Goal: Information Seeking & Learning: Compare options

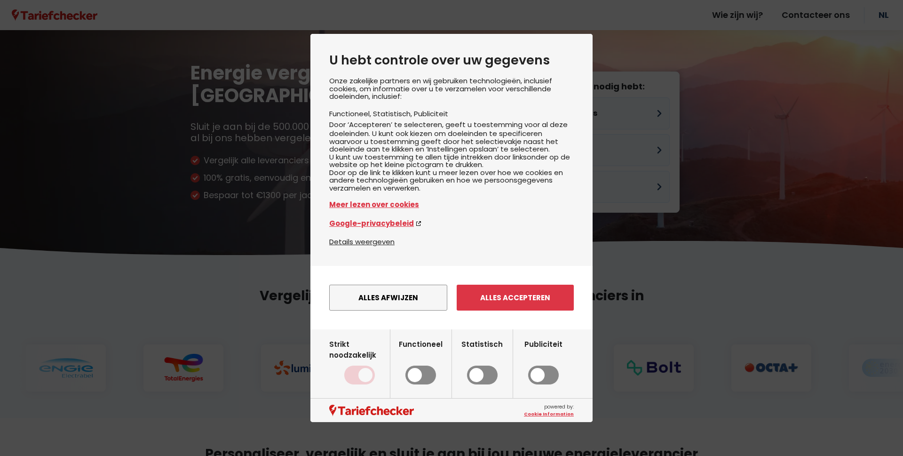
click at [411, 309] on button "Alles afwijzen" at bounding box center [388, 298] width 118 height 26
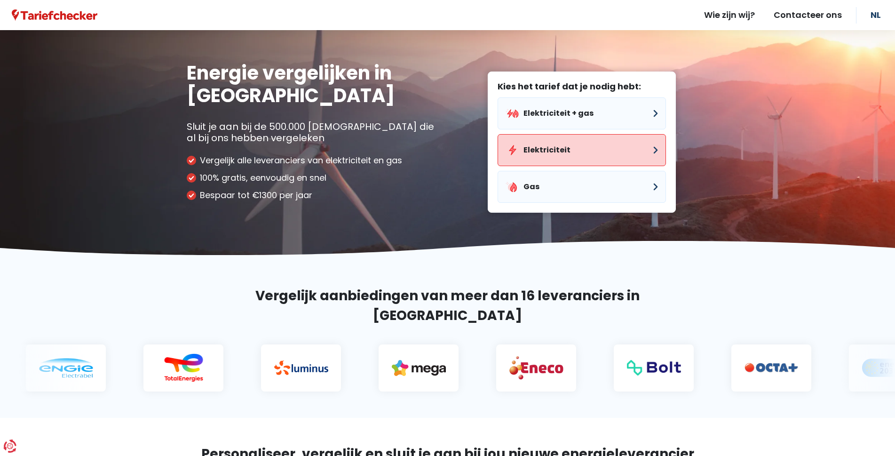
click at [542, 154] on button "Elektriciteit" at bounding box center [582, 150] width 168 height 32
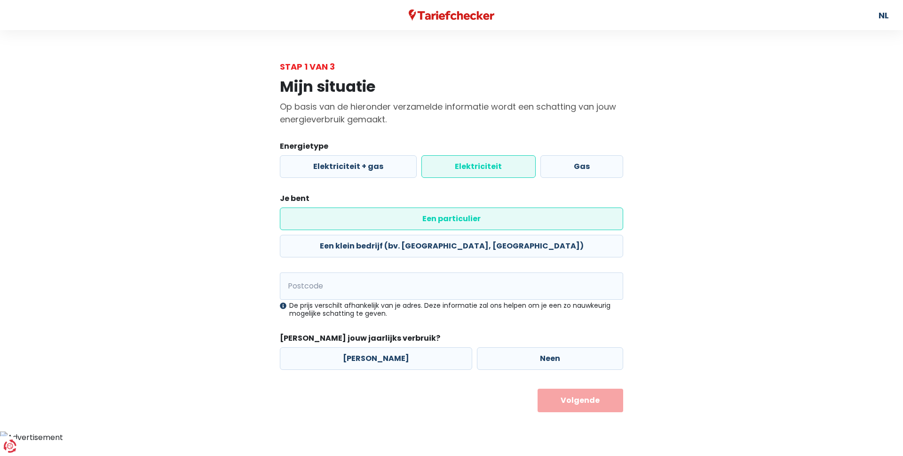
click at [477, 170] on label "Elektriciteit" at bounding box center [479, 166] width 114 height 23
click at [477, 170] on input "Elektriciteit" at bounding box center [479, 166] width 114 height 23
click at [474, 160] on label "Elektriciteit" at bounding box center [479, 166] width 114 height 23
click at [474, 160] on input "Elektriciteit" at bounding box center [479, 166] width 114 height 23
click at [336, 217] on label "Een particulier" at bounding box center [451, 218] width 343 height 23
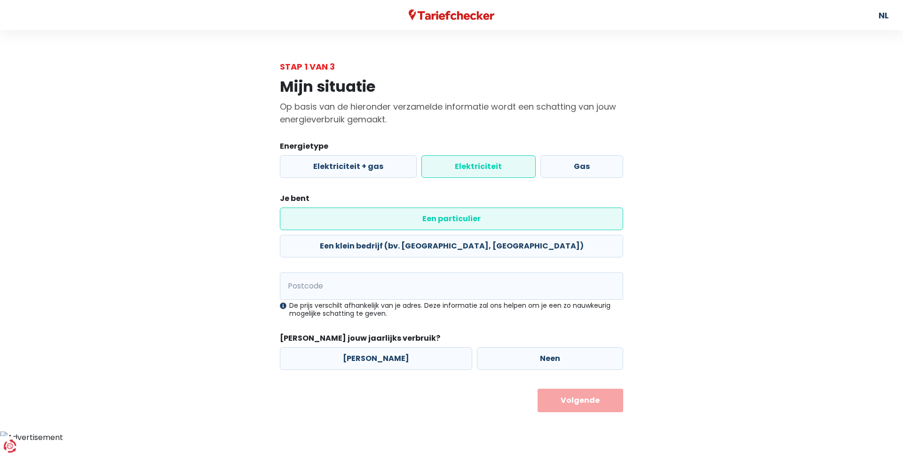
click at [336, 217] on input "Een particulier" at bounding box center [451, 218] width 343 height 23
click at [339, 272] on input "Postcode" at bounding box center [451, 285] width 343 height 27
type input "9190"
click at [494, 347] on label "Neen" at bounding box center [550, 358] width 146 height 23
click at [494, 347] on input "Neen" at bounding box center [550, 358] width 146 height 23
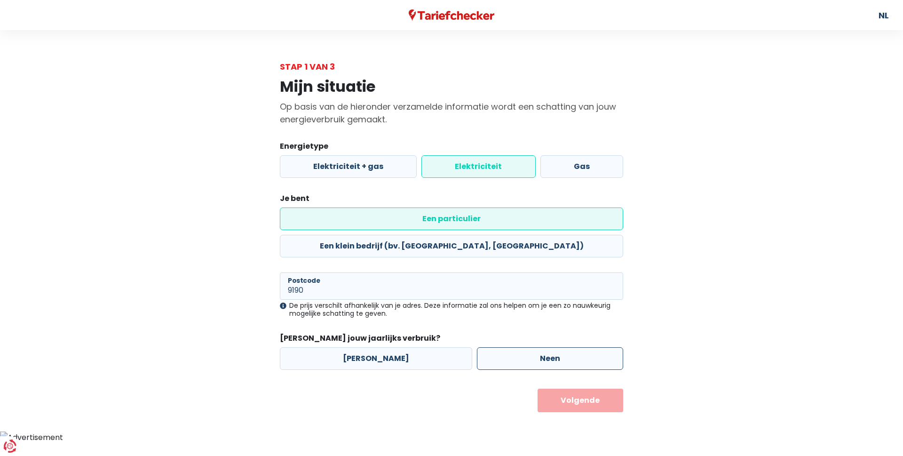
radio input "true"
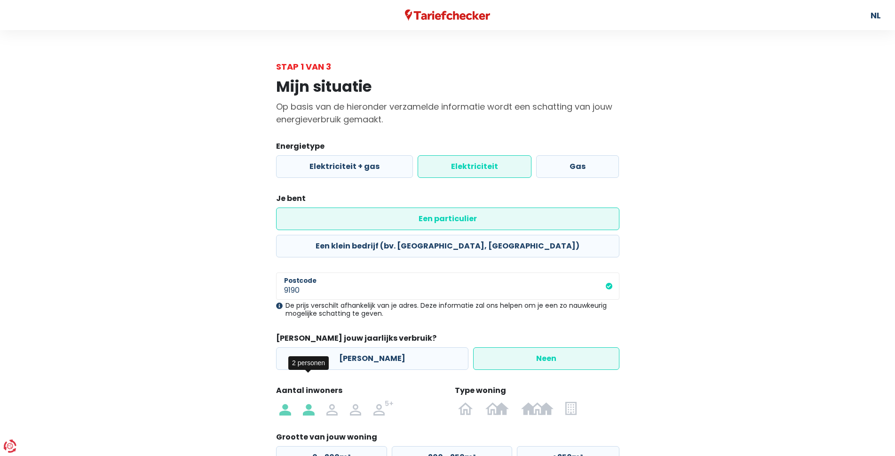
click at [307, 400] on img at bounding box center [308, 407] width 11 height 15
click at [307, 400] on input "radio" at bounding box center [309, 407] width 24 height 15
radio input "true"
click at [465, 400] on img at bounding box center [465, 407] width 15 height 15
click at [465, 400] on input "radio" at bounding box center [466, 407] width 27 height 15
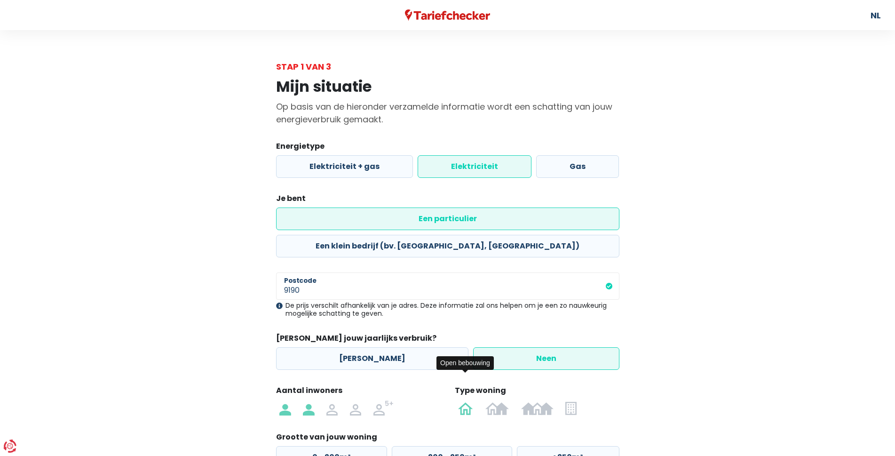
radio input "true"
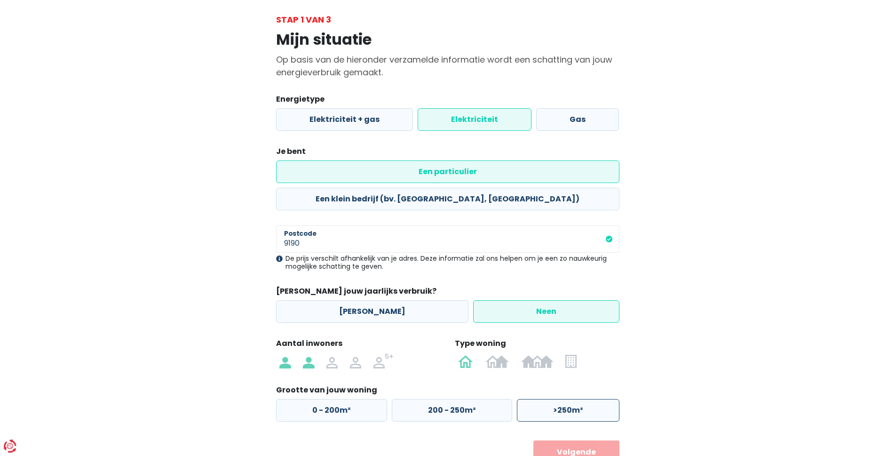
click at [562, 399] on label ">250m²" at bounding box center [568, 410] width 103 height 23
click at [562, 399] on input ">250m²" at bounding box center [568, 410] width 103 height 23
radio input "true"
click at [574, 440] on button "Volgende" at bounding box center [577, 452] width 86 height 24
select select
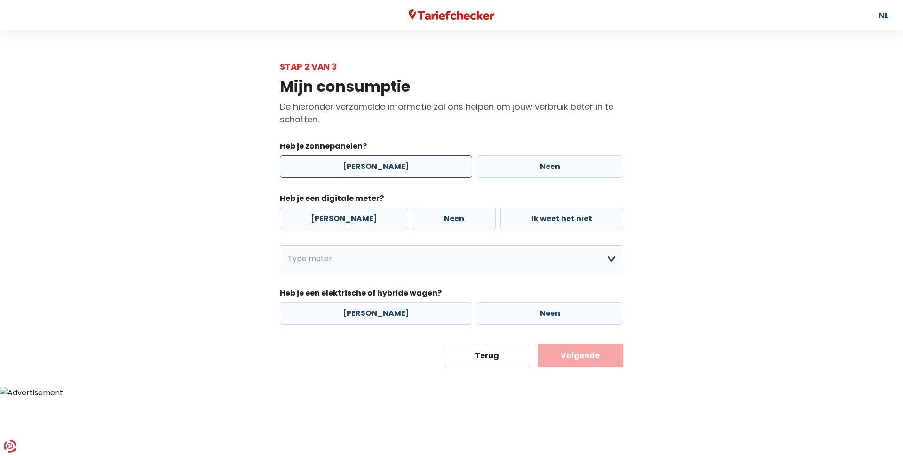
click at [375, 160] on label "[PERSON_NAME]" at bounding box center [376, 166] width 192 height 23
click at [375, 160] on input "[PERSON_NAME]" at bounding box center [376, 166] width 192 height 23
radio input "true"
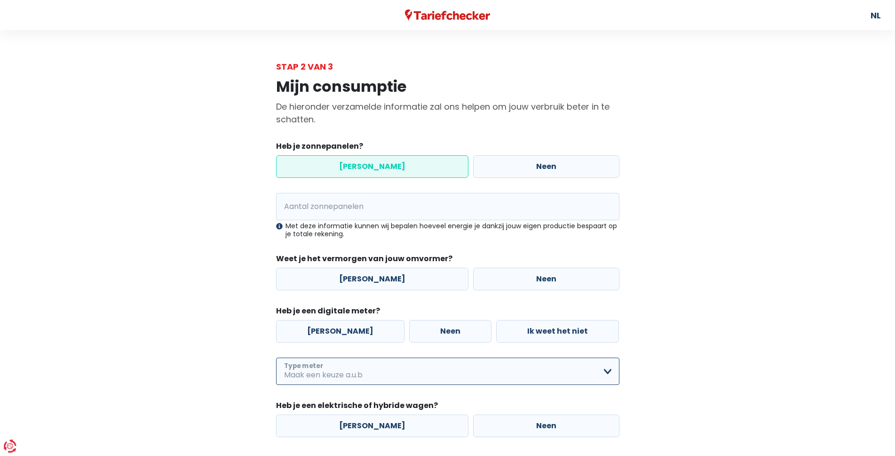
click at [408, 368] on select "Enkelvoudig Tweevoudig Enkelvoudig + uitsluitend nachttarief Tweevoudig + uitsl…" at bounding box center [447, 371] width 343 height 27
select select "day_night_bi_hourly"
click at [276, 358] on select "Enkelvoudig Tweevoudig Enkelvoudig + uitsluitend nachttarief Tweevoudig + uitsl…" at bounding box center [447, 371] width 343 height 27
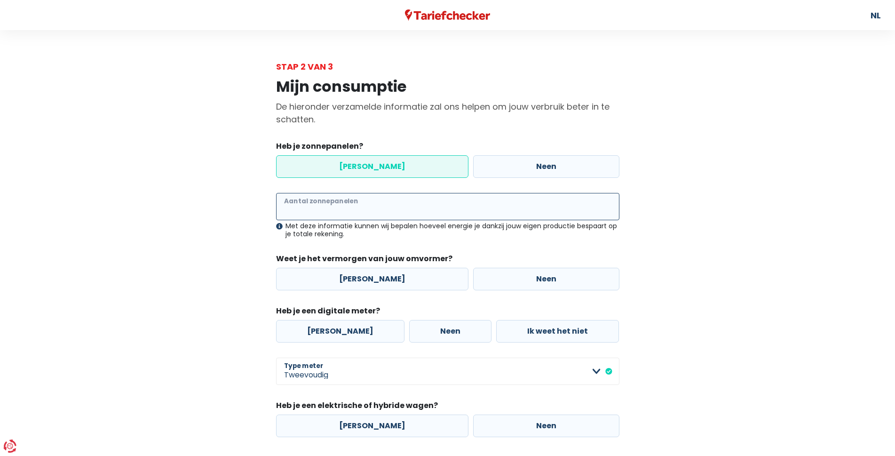
click at [341, 200] on input "Aantal zonnepanelen" at bounding box center [447, 206] width 343 height 27
type input "12"
click at [504, 277] on label "Neen" at bounding box center [546, 279] width 146 height 23
click at [504, 277] on input "Neen" at bounding box center [546, 279] width 146 height 23
radio input "true"
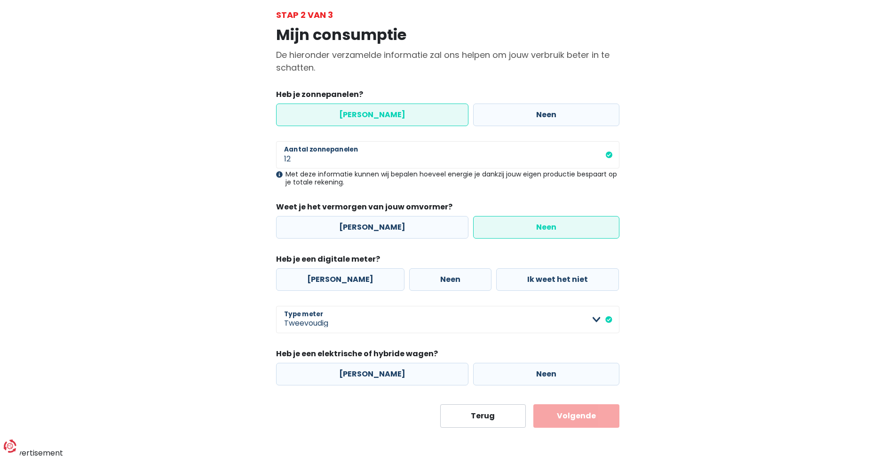
scroll to position [54, 0]
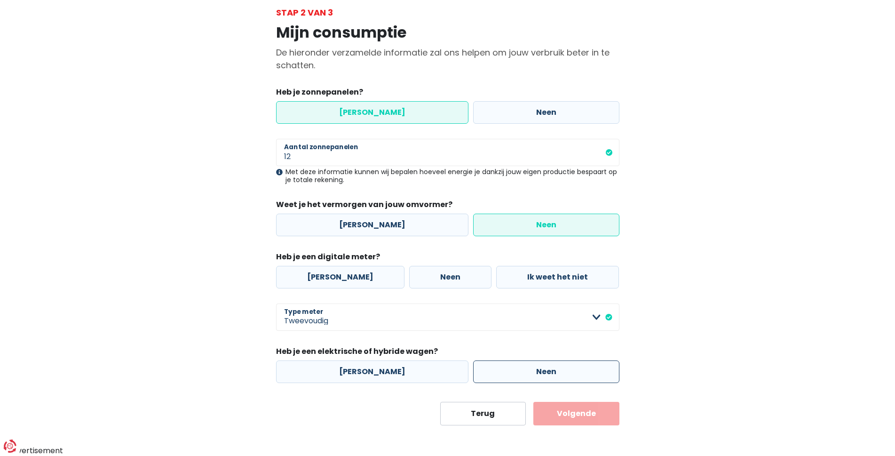
click at [503, 367] on label "Neen" at bounding box center [546, 371] width 146 height 23
click at [503, 367] on input "Neen" at bounding box center [546, 371] width 146 height 23
radio input "true"
click at [577, 414] on button "Volgende" at bounding box center [577, 414] width 86 height 24
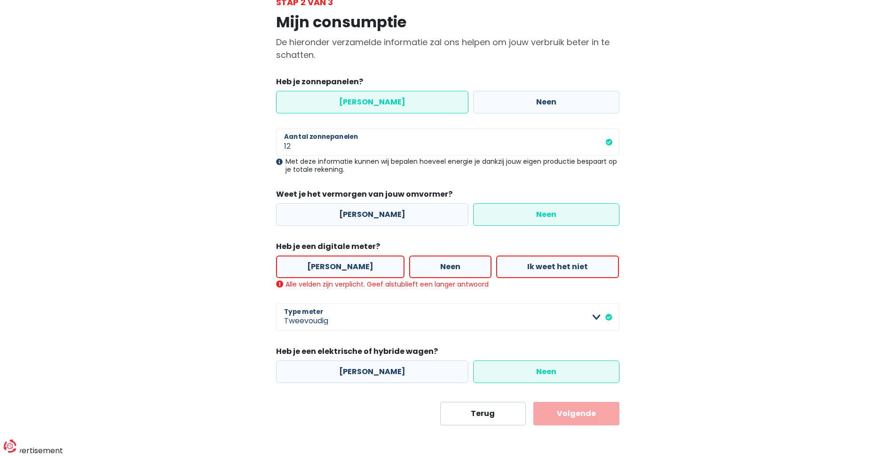
click at [328, 255] on label "[PERSON_NAME]" at bounding box center [340, 266] width 128 height 23
click at [328, 255] on input "[PERSON_NAME]" at bounding box center [340, 266] width 128 height 23
radio input "true"
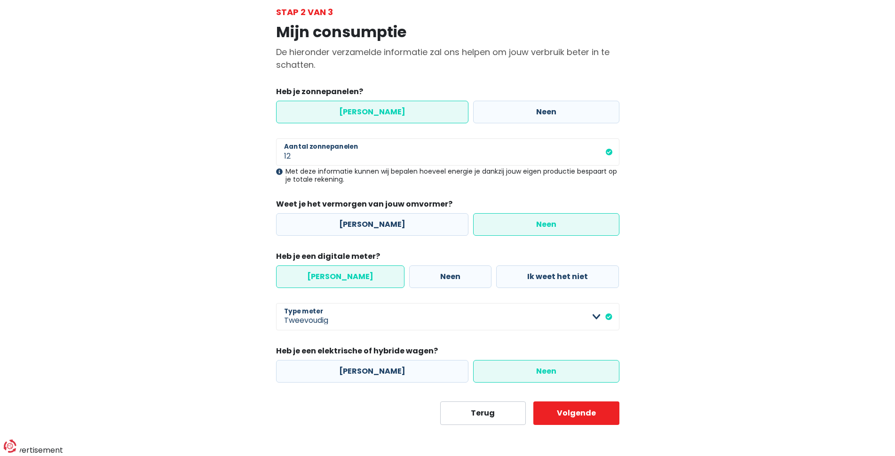
scroll to position [54, 0]
click at [584, 418] on button "Volgende" at bounding box center [577, 414] width 86 height 24
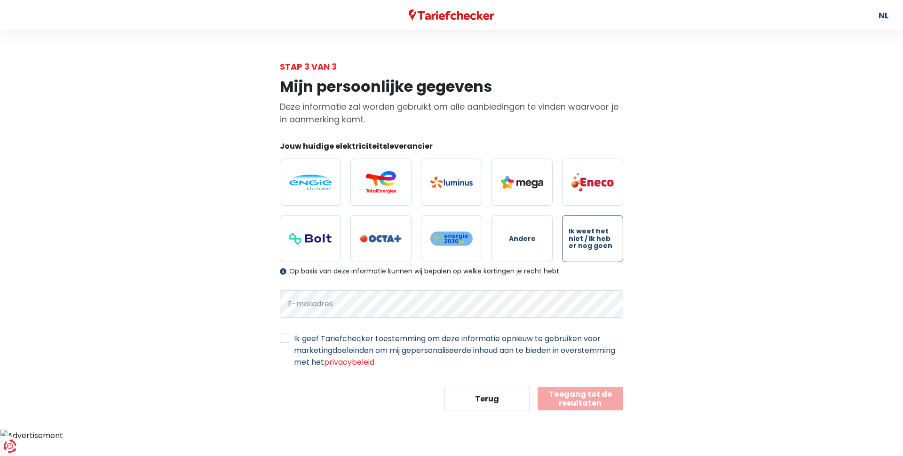
click at [594, 242] on span "Ik weet het niet / Ik heb er nog geen" at bounding box center [593, 239] width 48 height 22
click at [594, 242] on input "Ik weet het niet / Ik heb er nog geen" at bounding box center [592, 238] width 61 height 47
radio input "true"
click at [294, 340] on label "Ik geef Tariefchecker toestemming om deze informatie opnieuw te gebruiken voor …" at bounding box center [458, 350] width 329 height 35
click at [287, 340] on input "Ik geef Tariefchecker toestemming om deze informatie opnieuw te gebruiken voor …" at bounding box center [284, 337] width 9 height 9
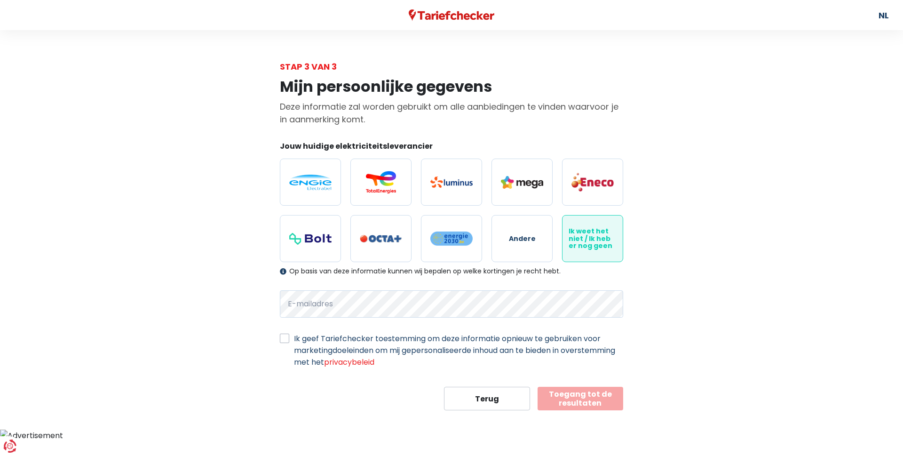
checkbox input "true"
click at [582, 399] on button "Toegang tot de resultaten" at bounding box center [581, 399] width 86 height 24
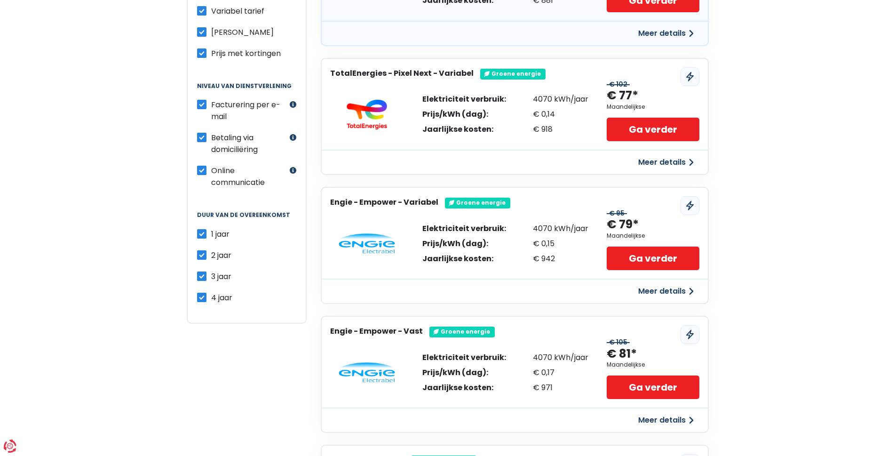
scroll to position [184, 0]
